Goal: Information Seeking & Learning: Learn about a topic

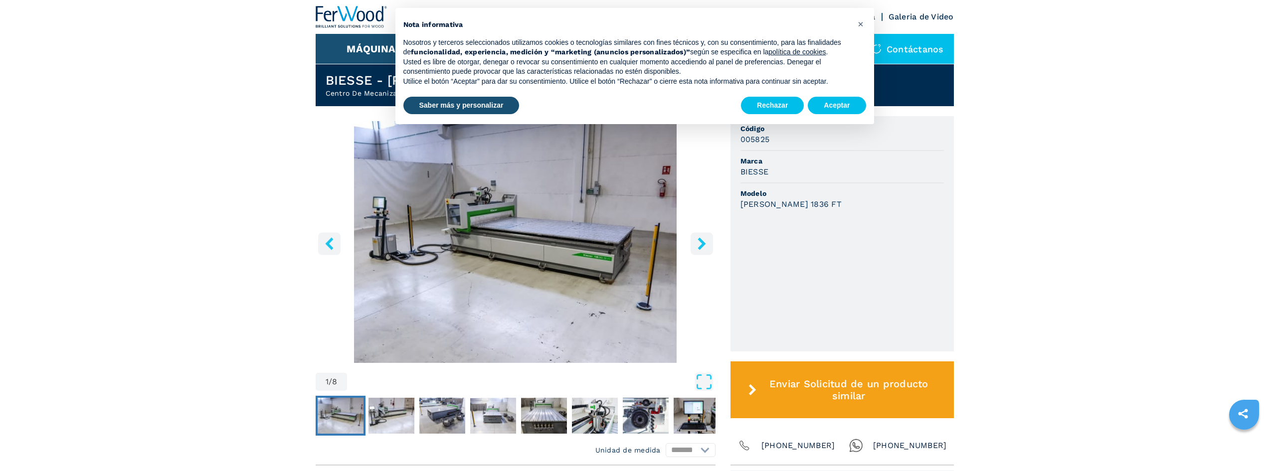
scroll to position [299, 0]
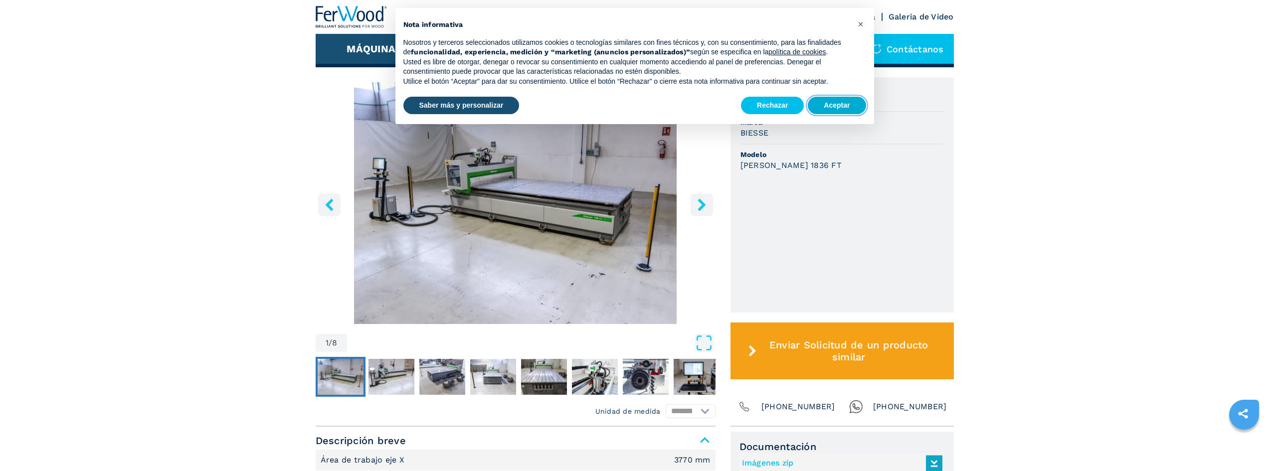
click at [848, 105] on button "Aceptar" at bounding box center [837, 106] width 58 height 18
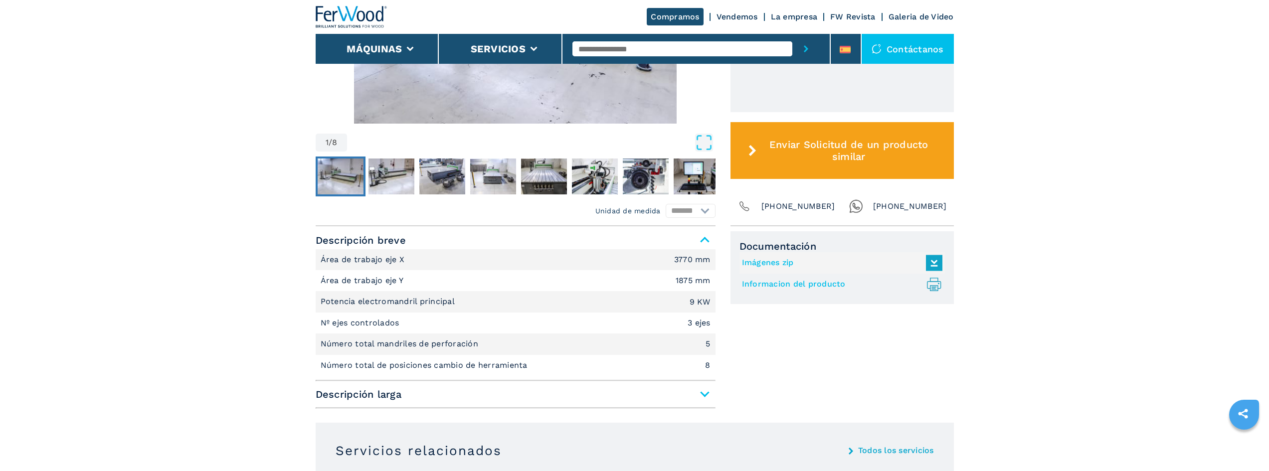
scroll to position [549, 0]
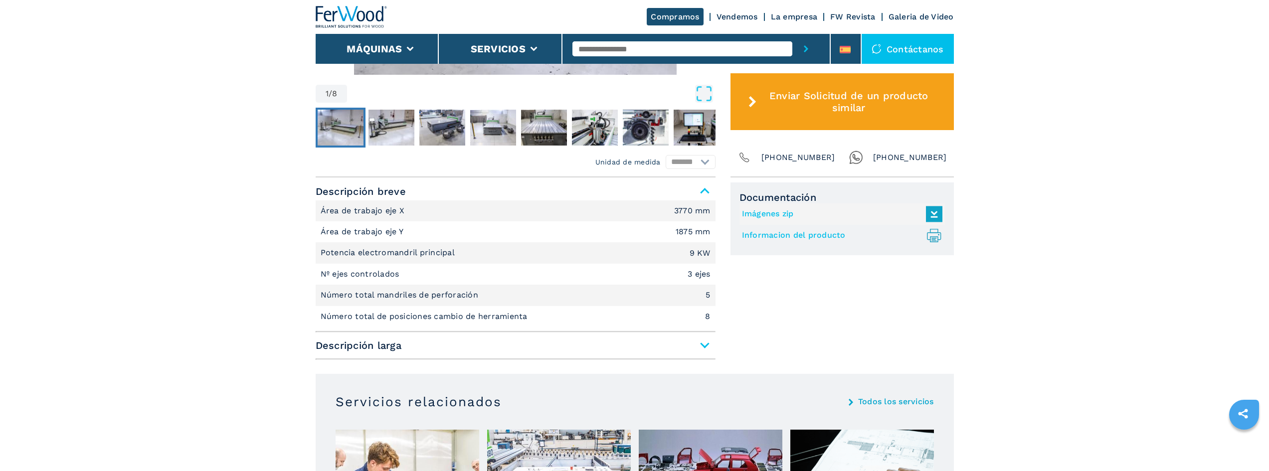
click at [700, 344] on span "Descripción larga" at bounding box center [516, 346] width 400 height 18
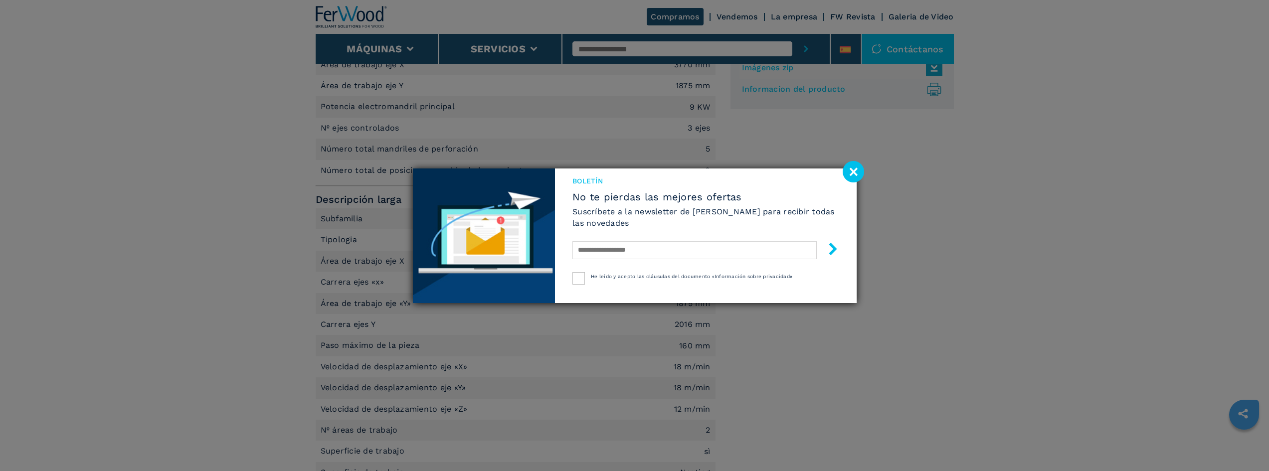
scroll to position [698, 0]
click at [857, 170] on image at bounding box center [853, 171] width 21 height 21
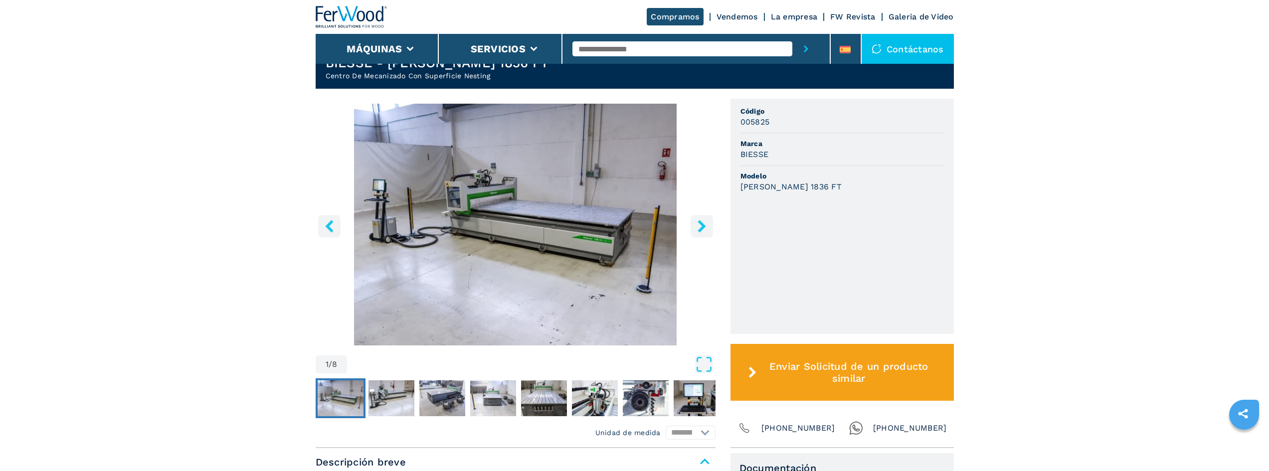
scroll to position [249, 0]
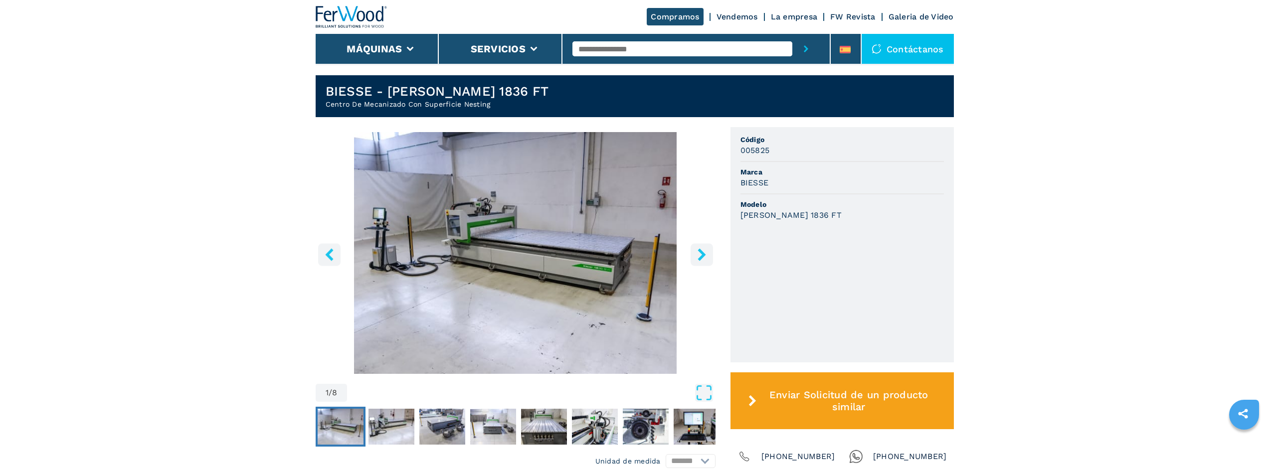
click at [709, 264] on button "right-button" at bounding box center [702, 254] width 22 height 22
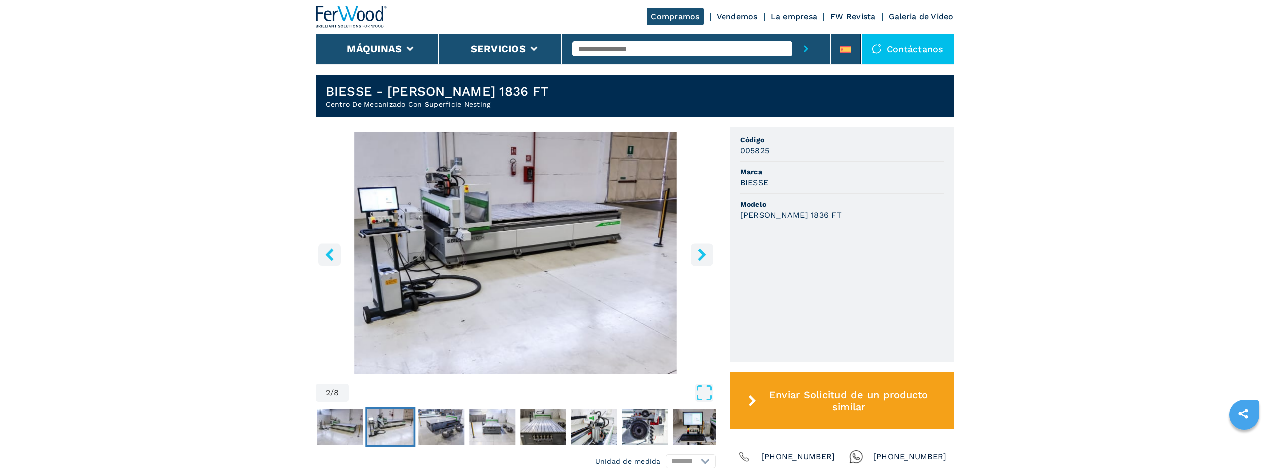
click at [712, 255] on button "right-button" at bounding box center [702, 254] width 22 height 22
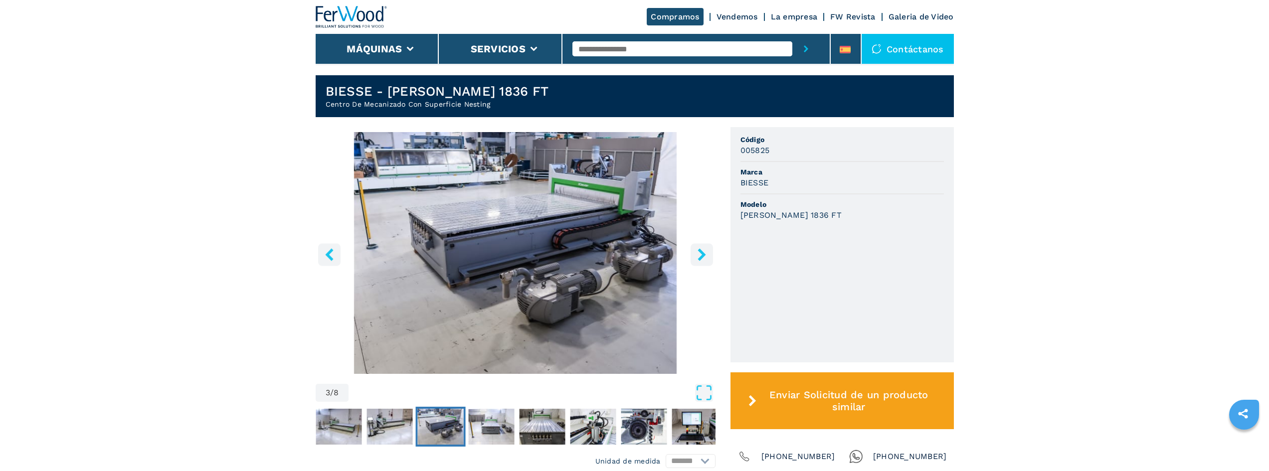
click at [703, 246] on button "right-button" at bounding box center [702, 254] width 22 height 22
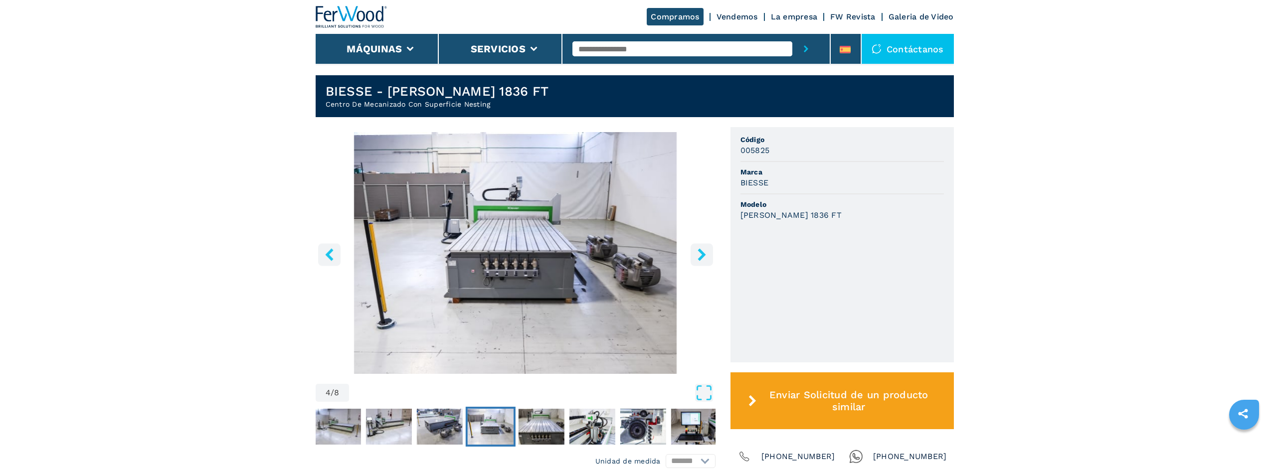
click at [702, 248] on button "right-button" at bounding box center [702, 254] width 22 height 22
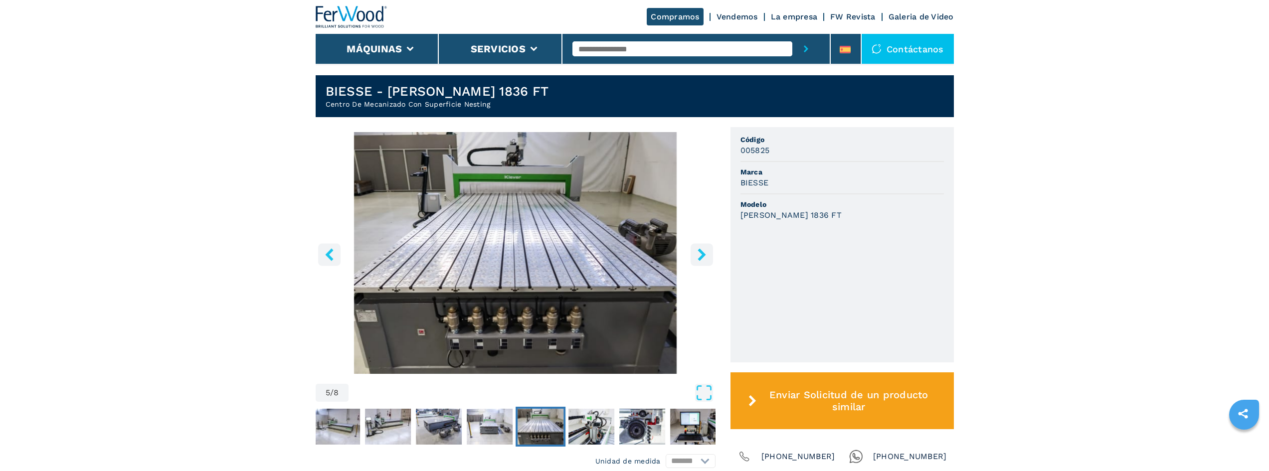
click at [702, 248] on button "right-button" at bounding box center [702, 254] width 22 height 22
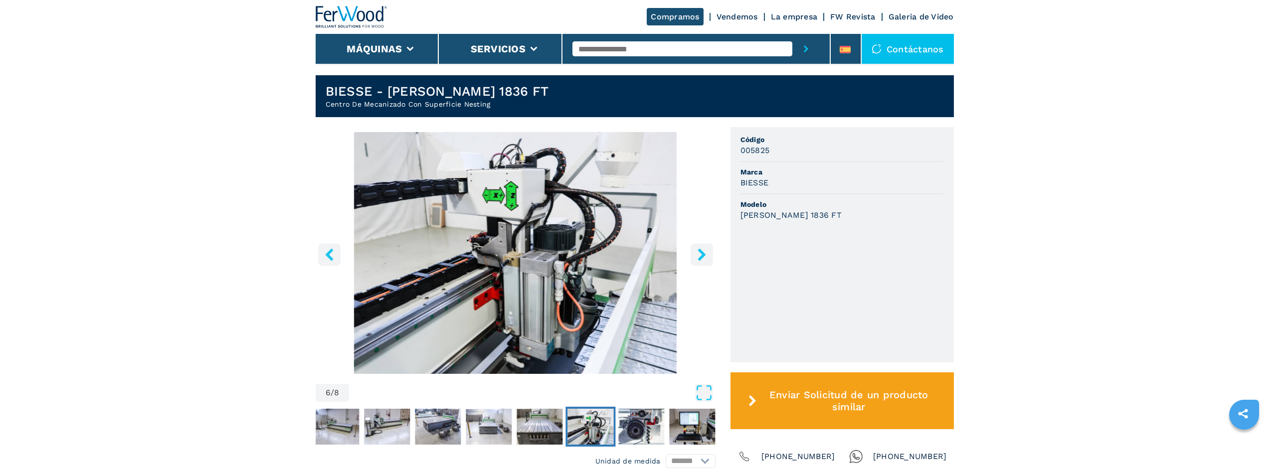
click at [700, 250] on icon "right-button" at bounding box center [702, 254] width 8 height 12
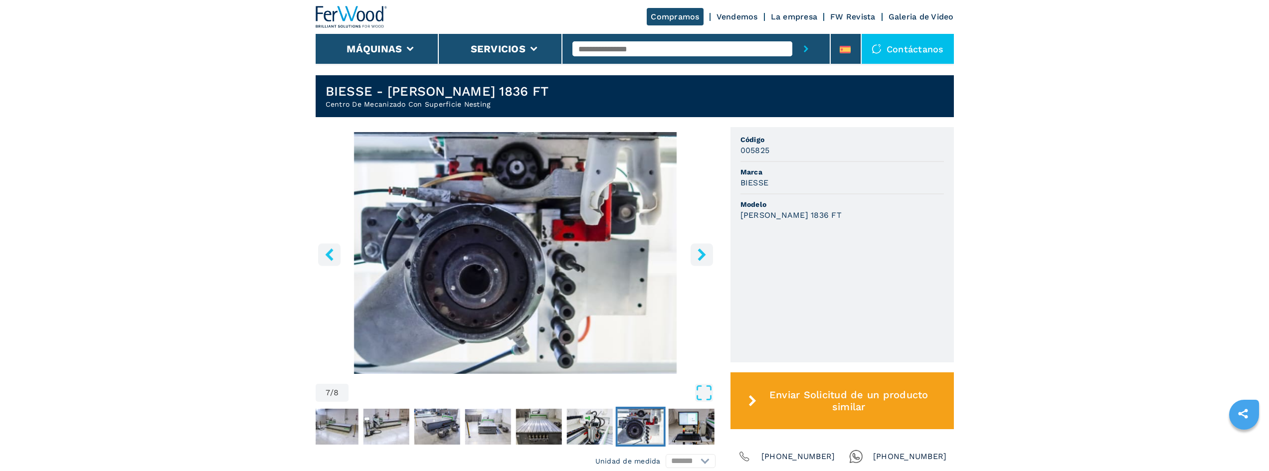
click at [700, 250] on icon "right-button" at bounding box center [702, 254] width 8 height 12
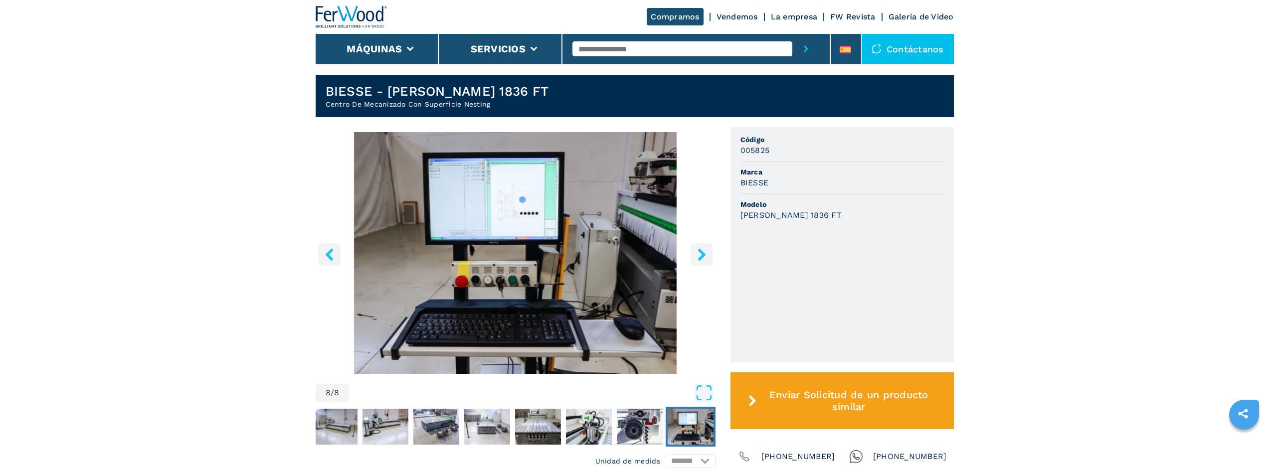
click at [700, 250] on icon "right-button" at bounding box center [702, 254] width 8 height 12
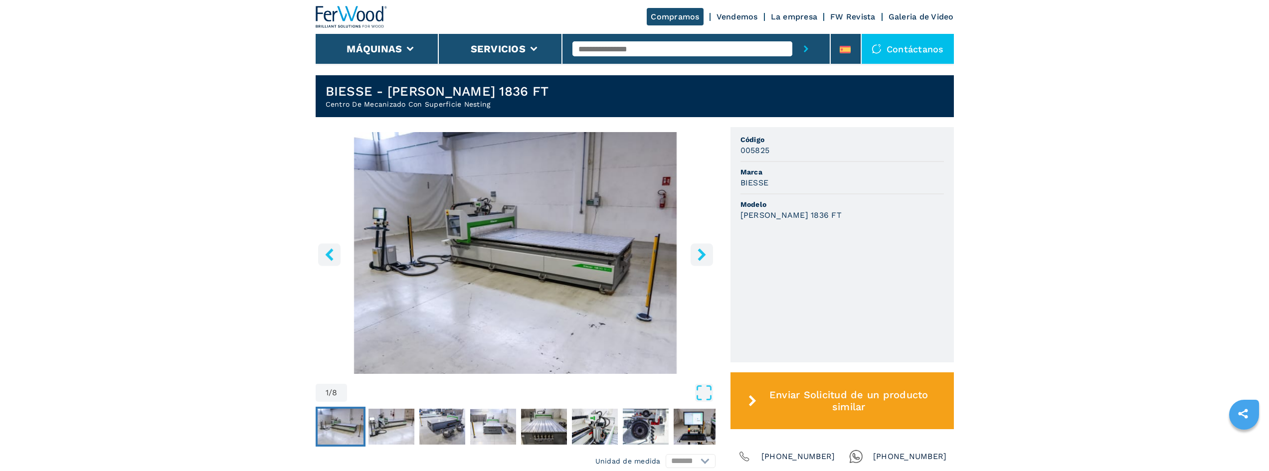
click at [699, 252] on icon "right-button" at bounding box center [702, 254] width 8 height 12
